Goal: Task Accomplishment & Management: Manage account settings

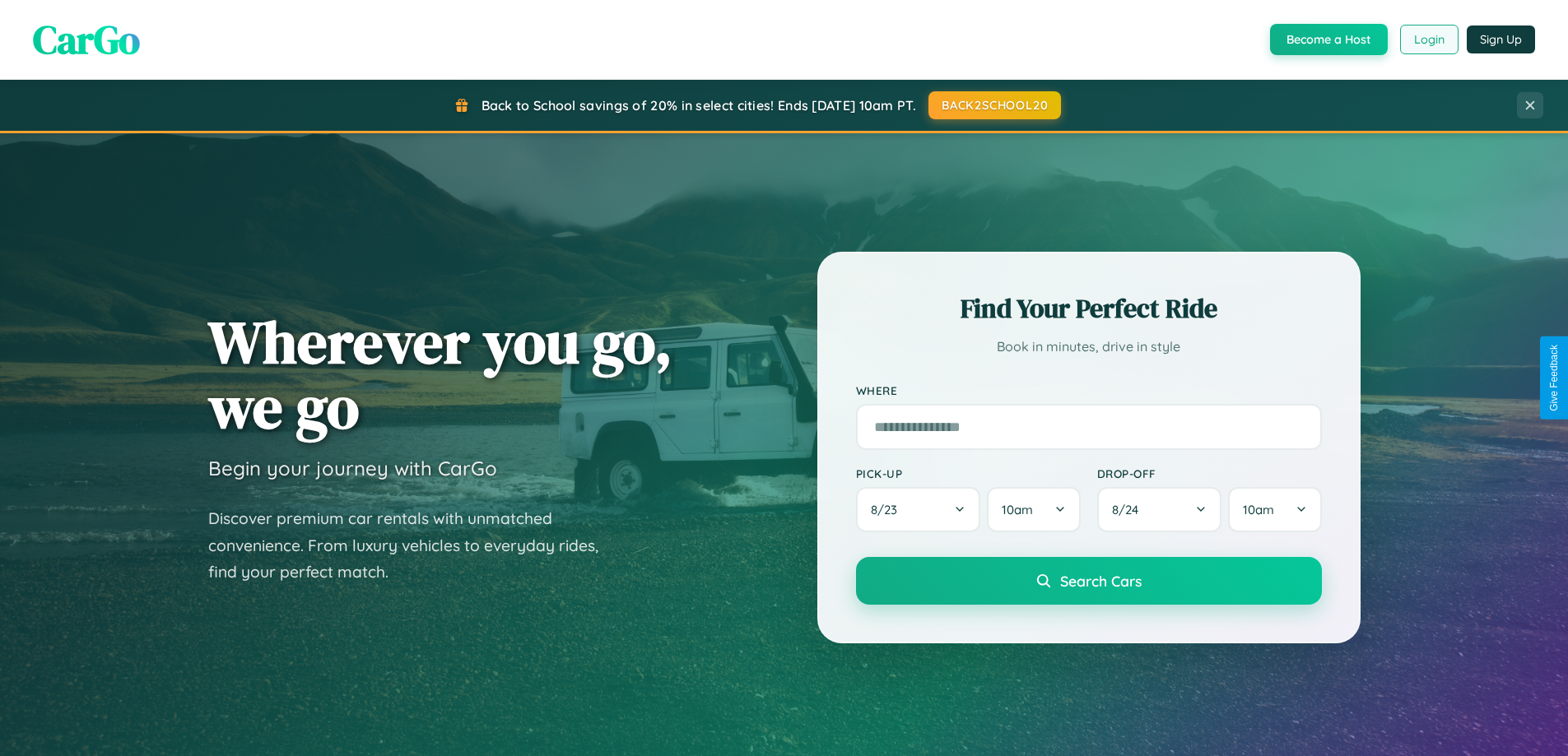
click at [1428, 40] on button "Login" at bounding box center [1429, 40] width 59 height 30
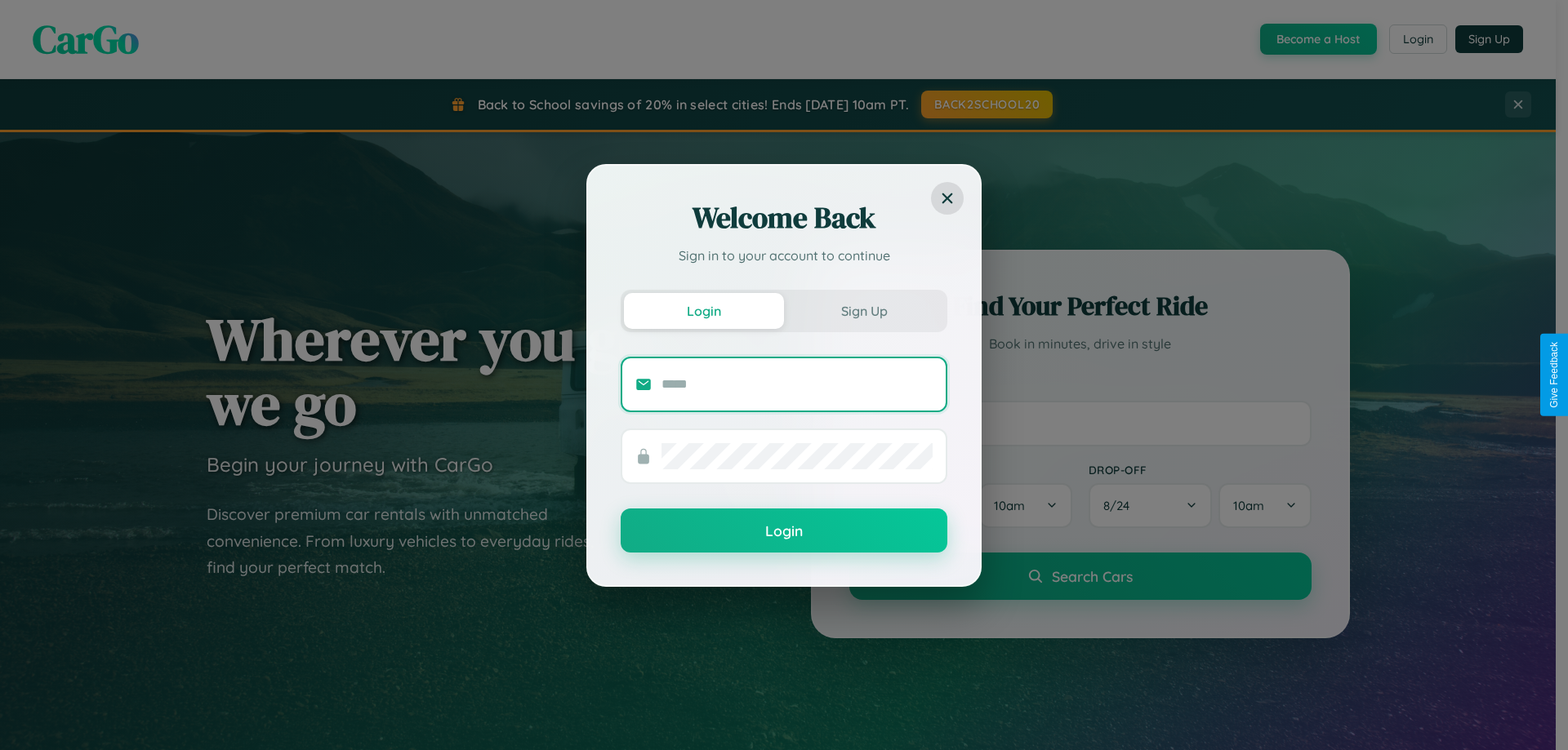
click at [797, 384] on input "text" at bounding box center [797, 385] width 271 height 26
type input "**********"
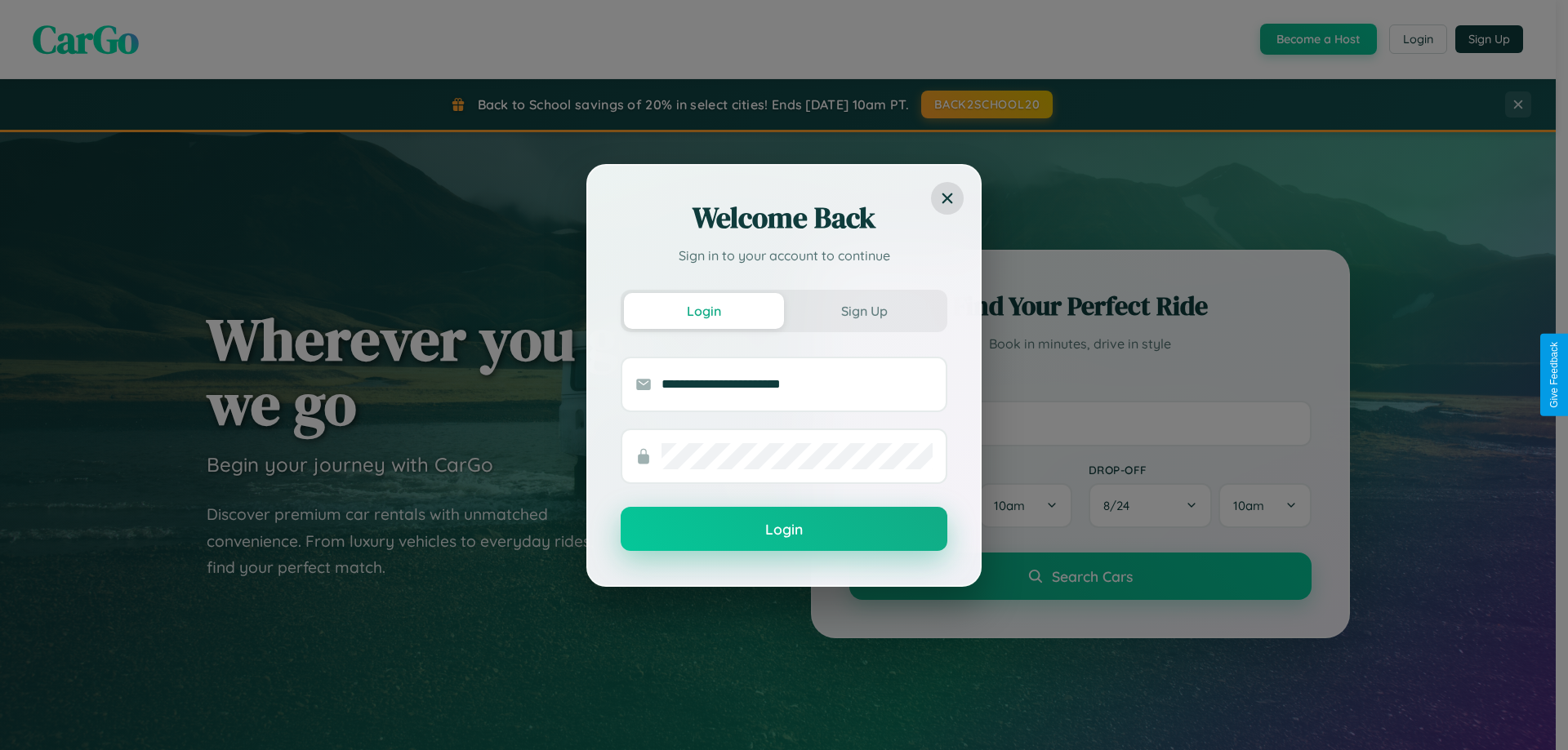
click at [784, 530] on button "Login" at bounding box center [784, 529] width 327 height 44
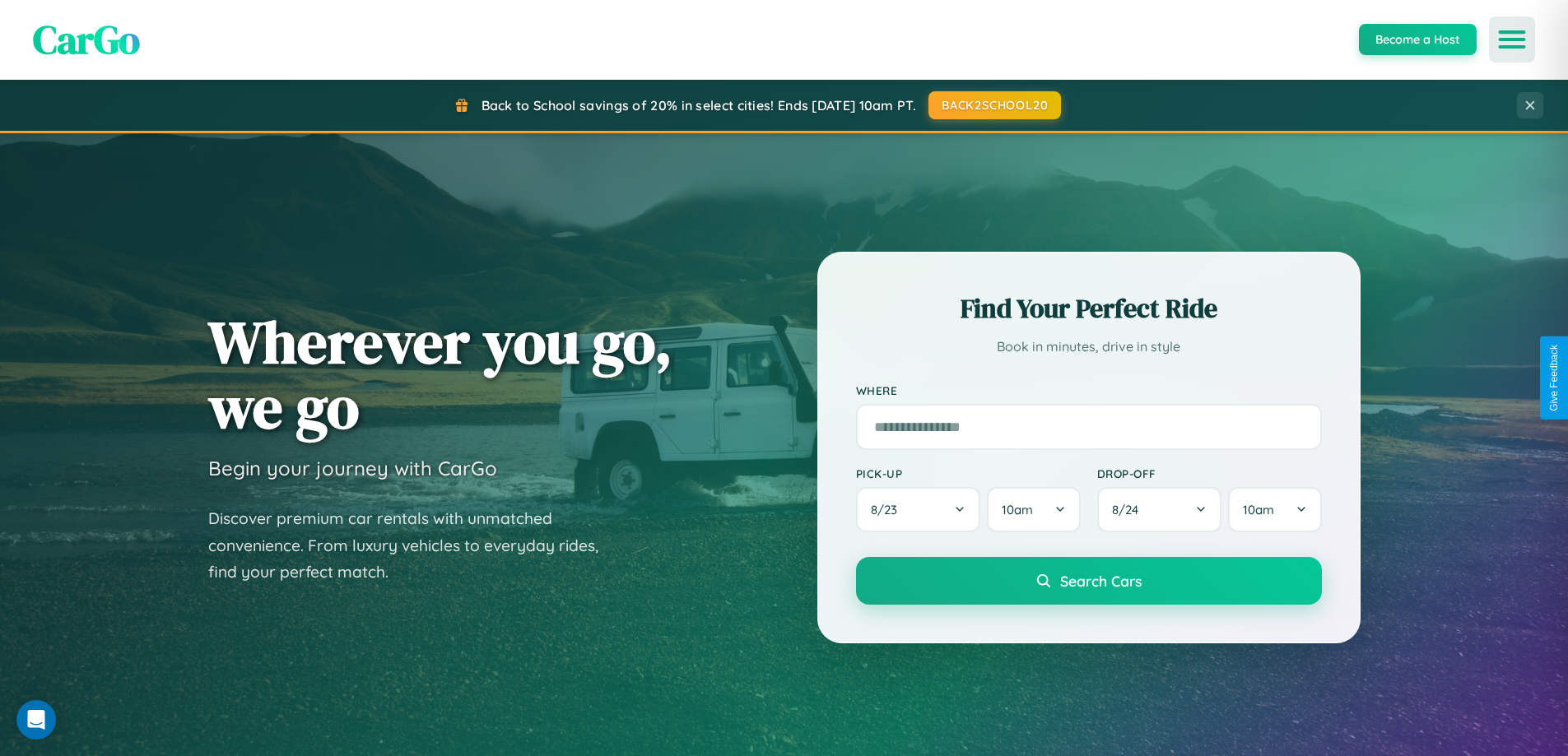
click at [1513, 40] on icon "Open menu" at bounding box center [1513, 40] width 24 height 15
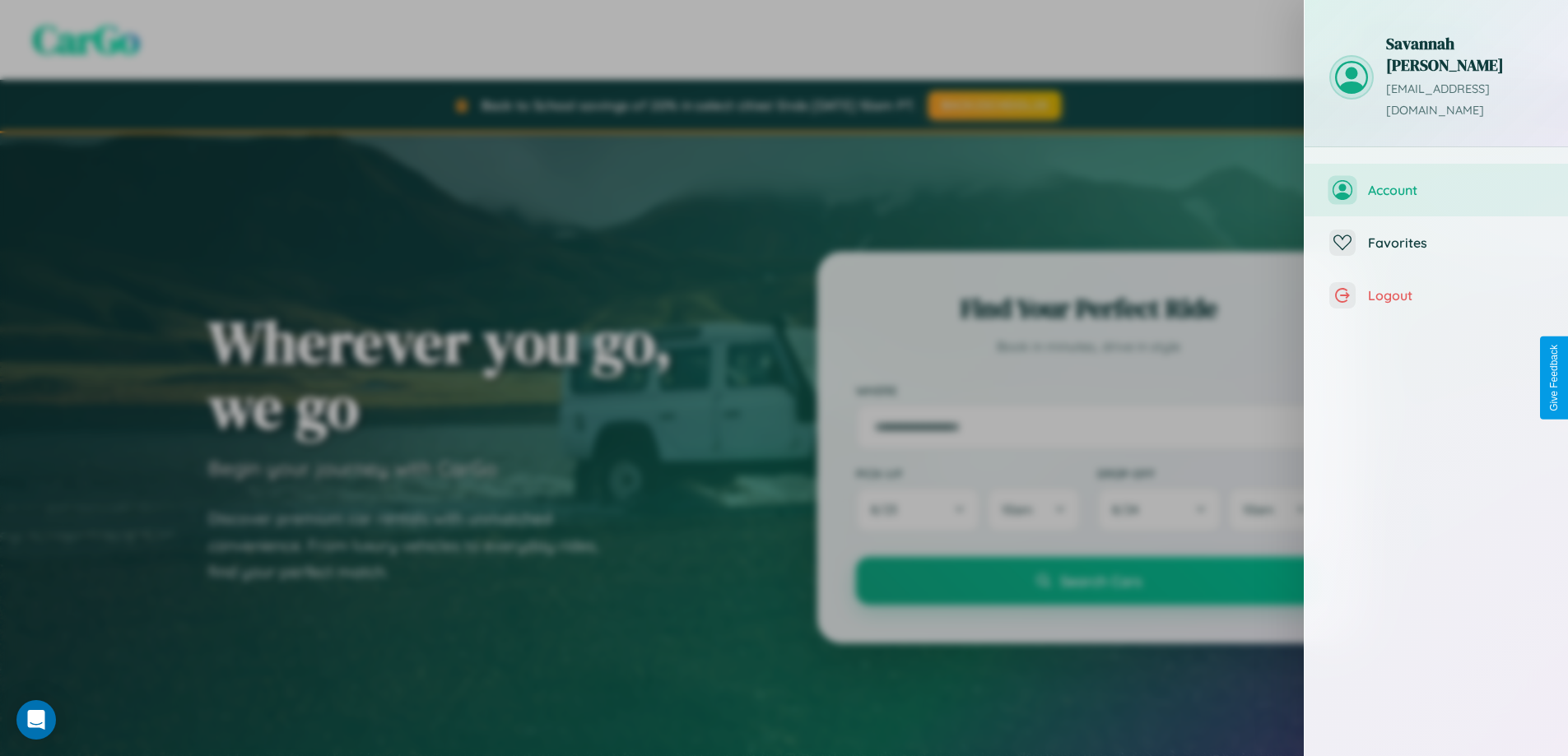
click at [1436, 182] on span "Account" at bounding box center [1455, 190] width 175 height 17
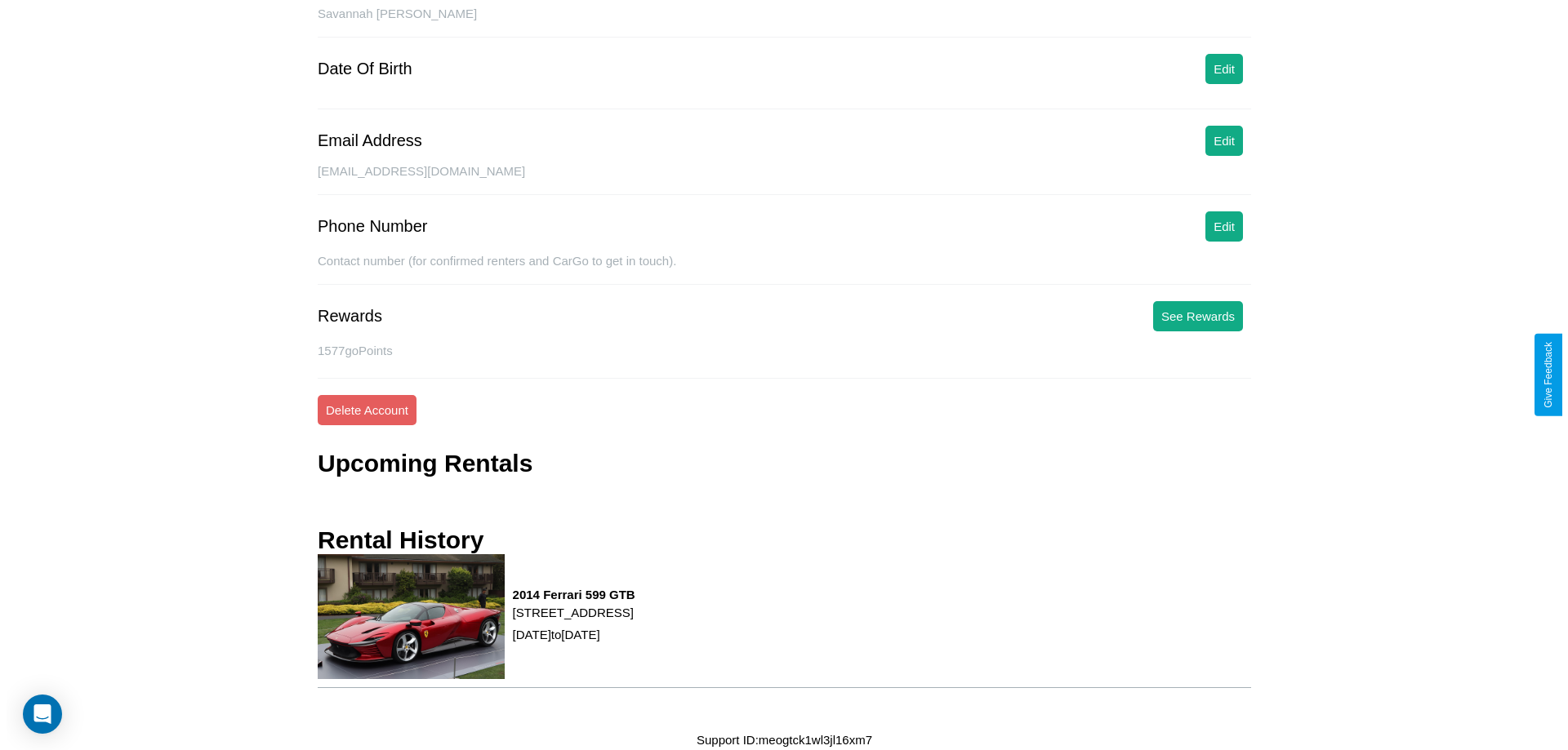
scroll to position [173, 0]
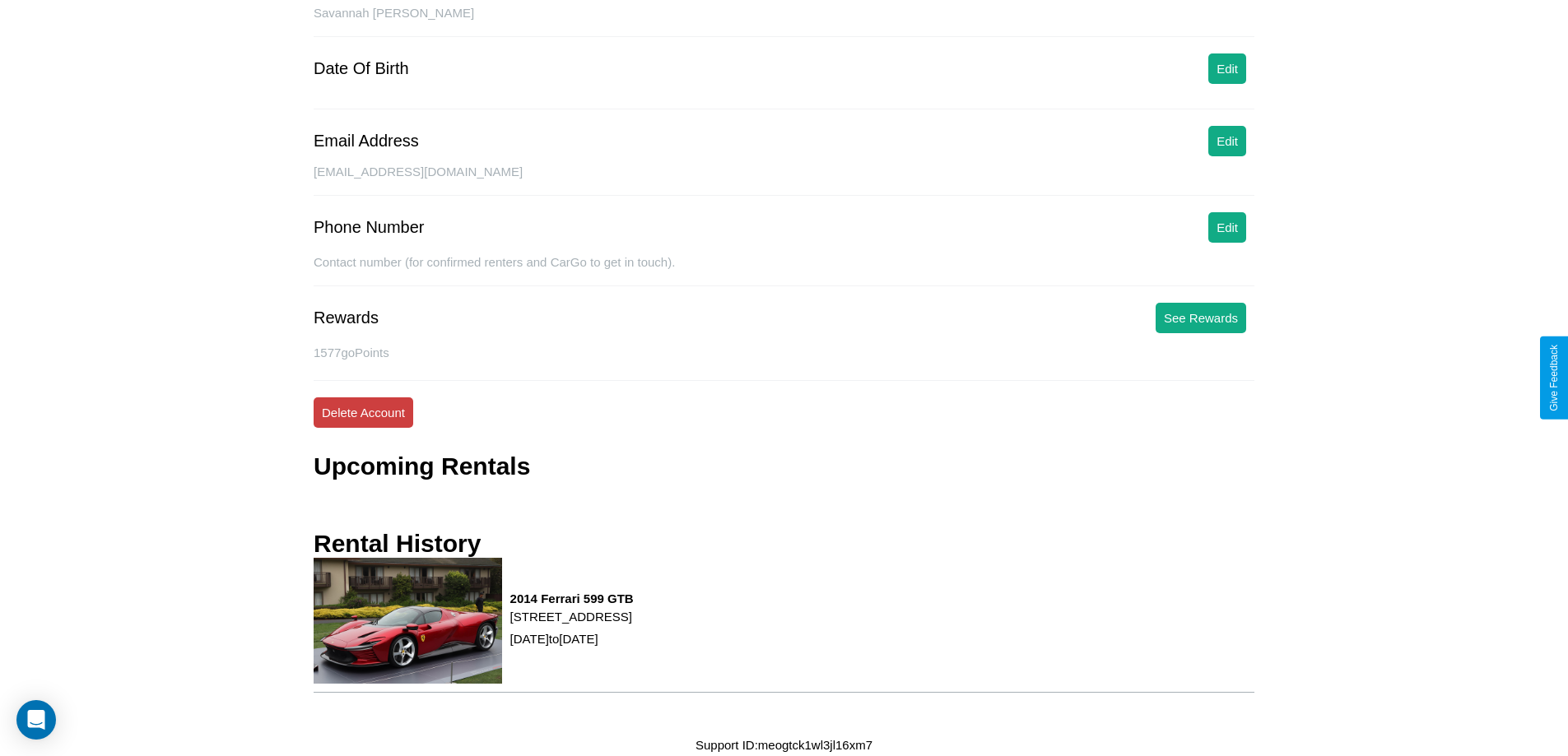
click at [363, 412] on button "Delete Account" at bounding box center [363, 413] width 99 height 31
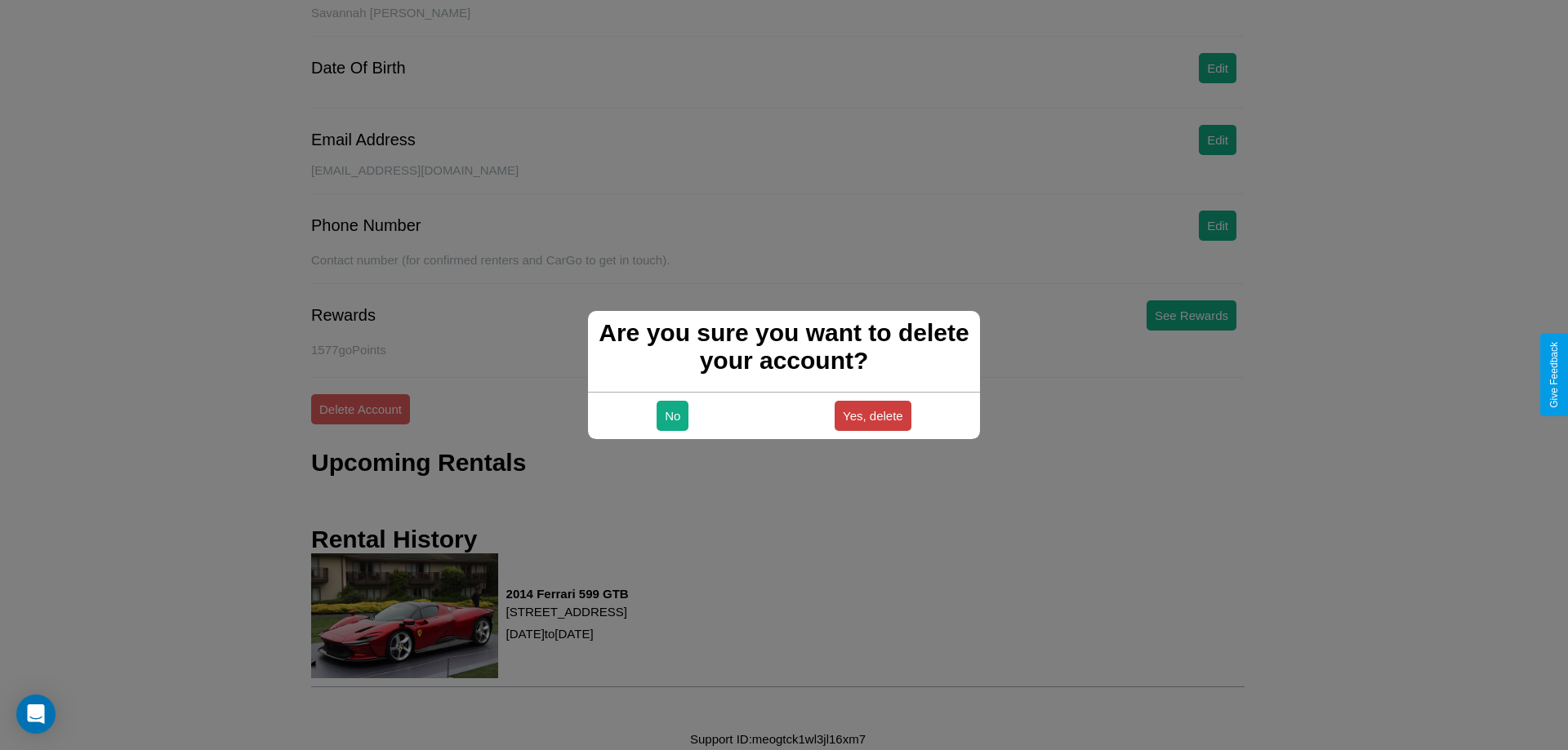
click at [873, 415] on button "Yes, delete" at bounding box center [873, 415] width 77 height 30
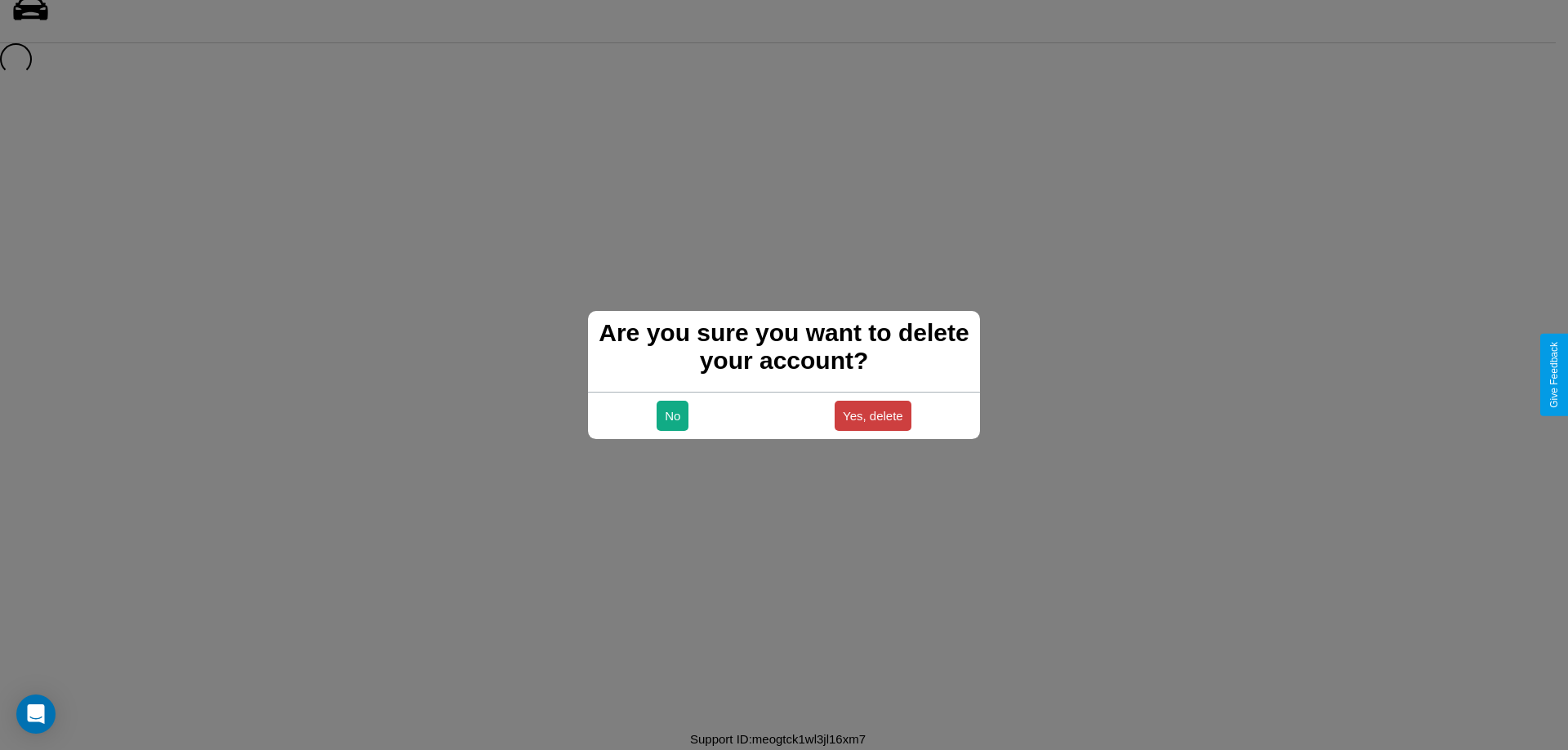
scroll to position [22, 0]
